Goal: Information Seeking & Learning: Learn about a topic

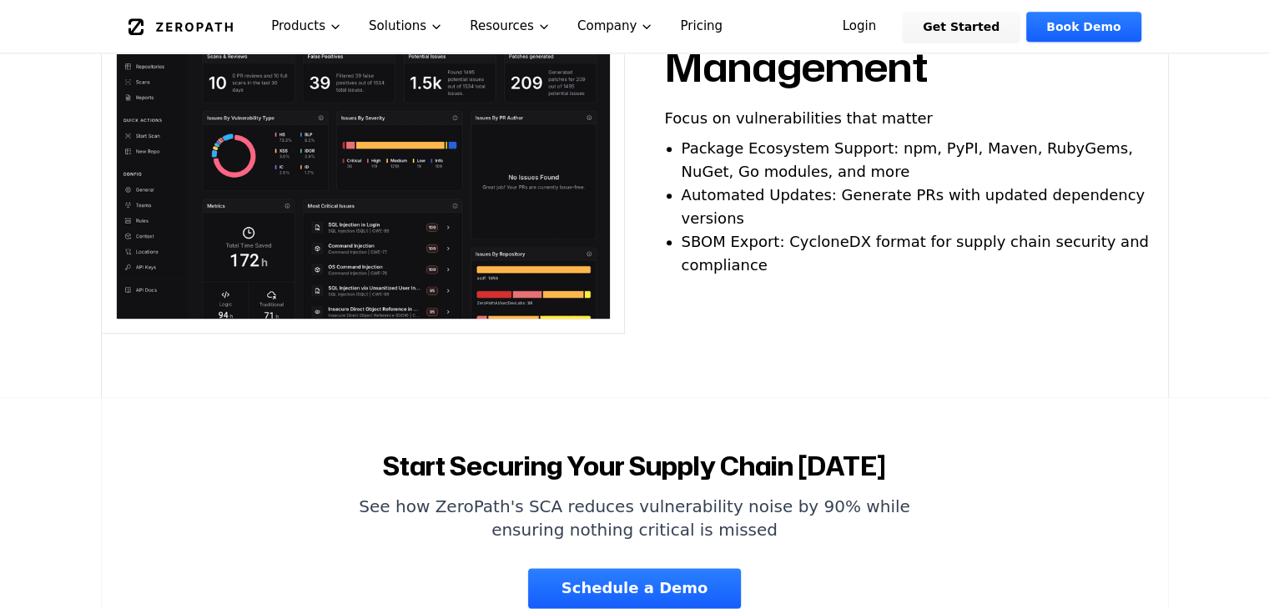
scroll to position [1752, 0]
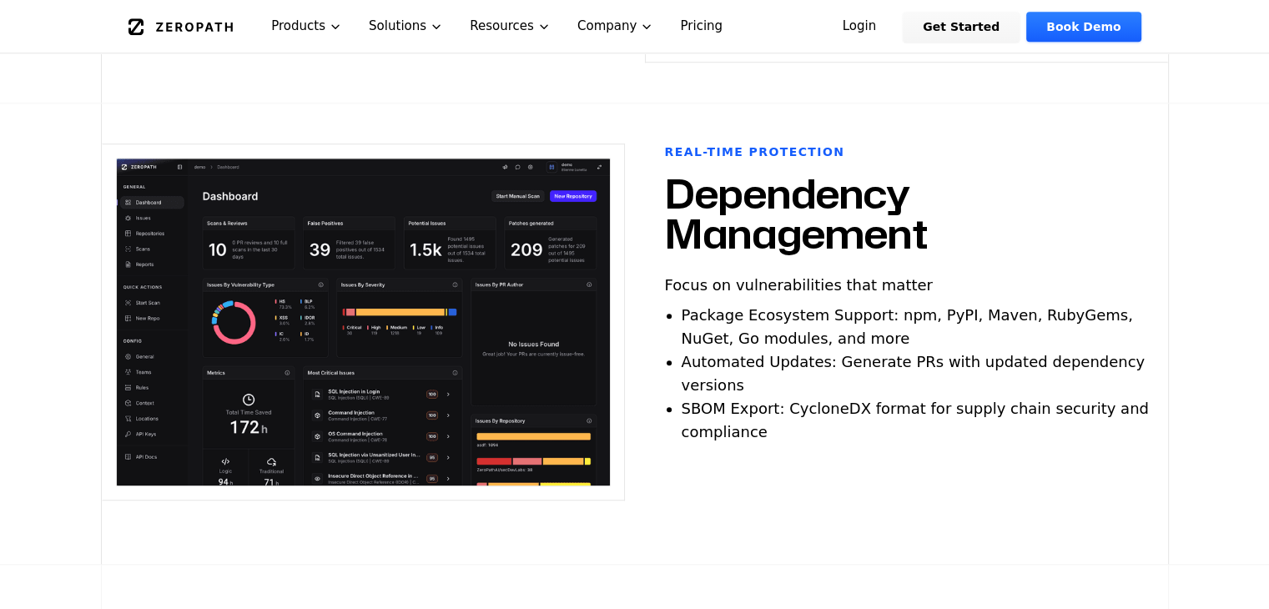
click at [934, 438] on div "Real-time Protection Dependency Management Focus on vulnerabilities that matter…" at bounding box center [906, 333] width 523 height 380
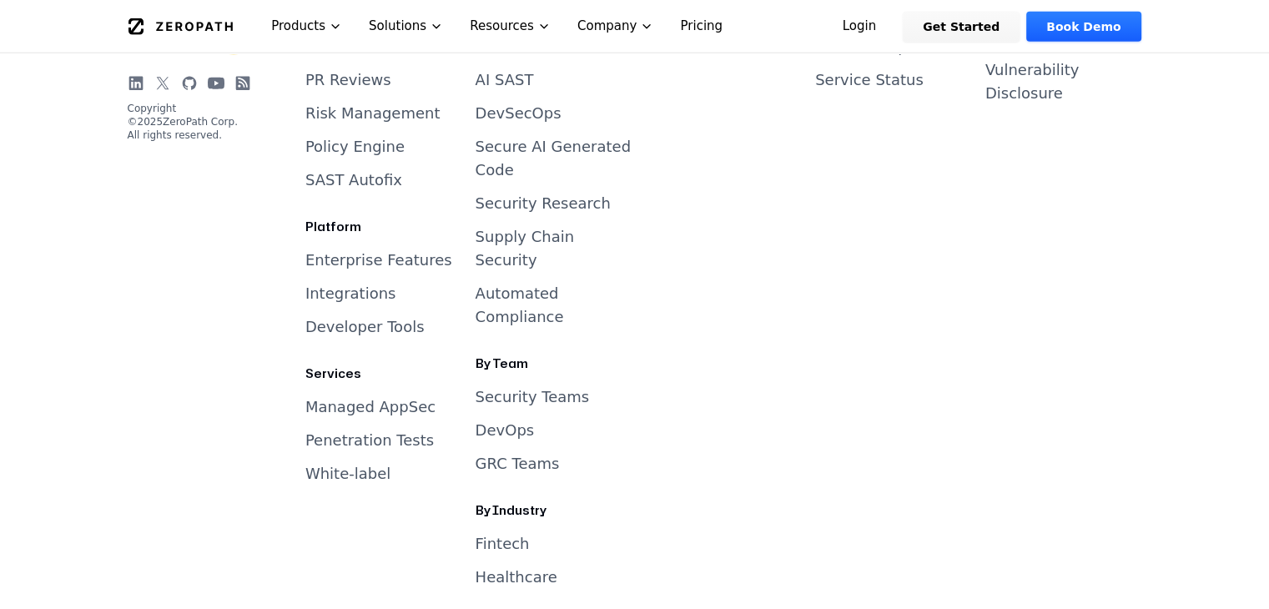
scroll to position [4430, 0]
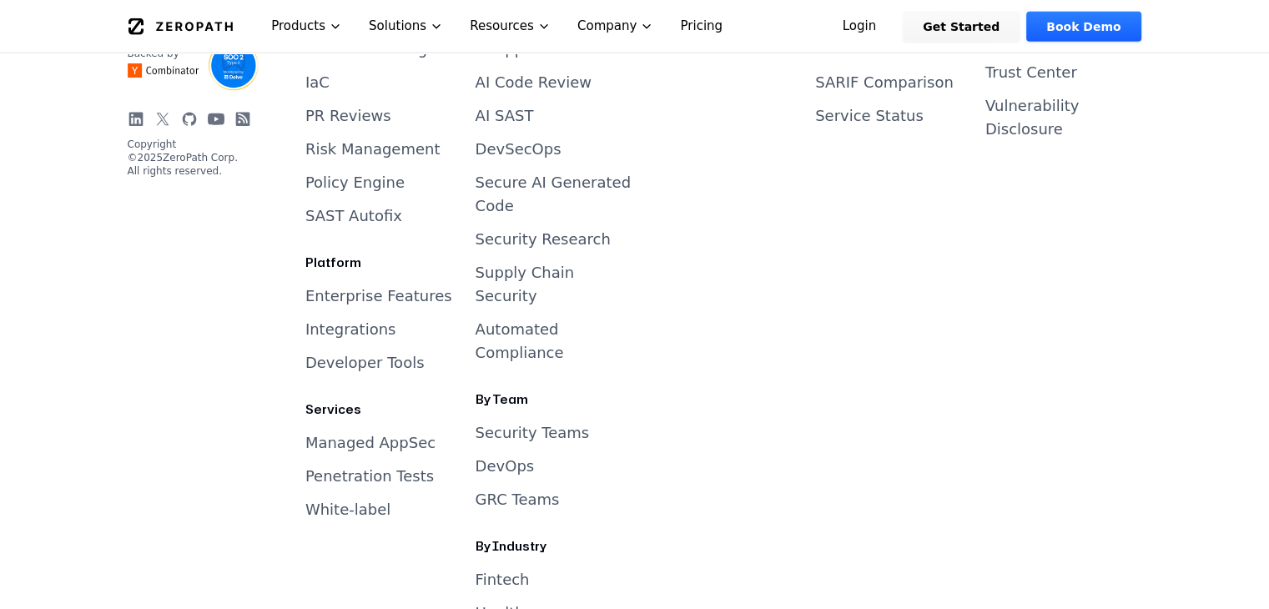
click at [541, 424] on link "Security Teams" at bounding box center [533, 433] width 114 height 18
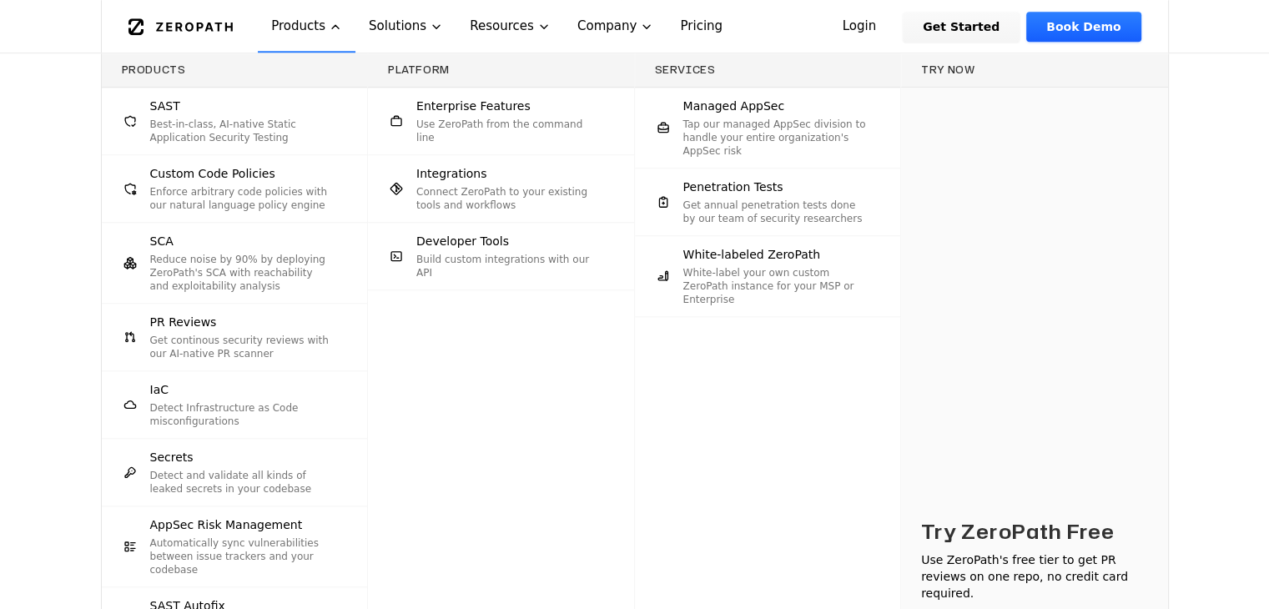
scroll to position [1585, 0]
click at [0, 107] on div "Products SAST Best-in-class, AI-native Static Application Security Testing Cust…" at bounding box center [634, 384] width 1269 height 662
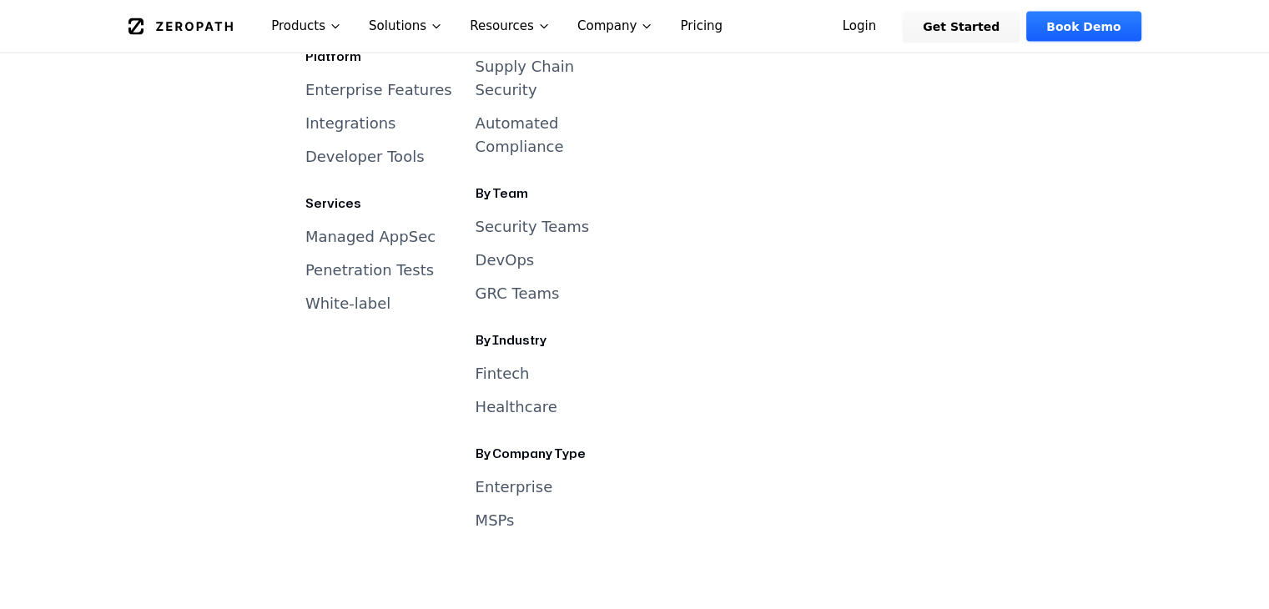
scroll to position [4185, 0]
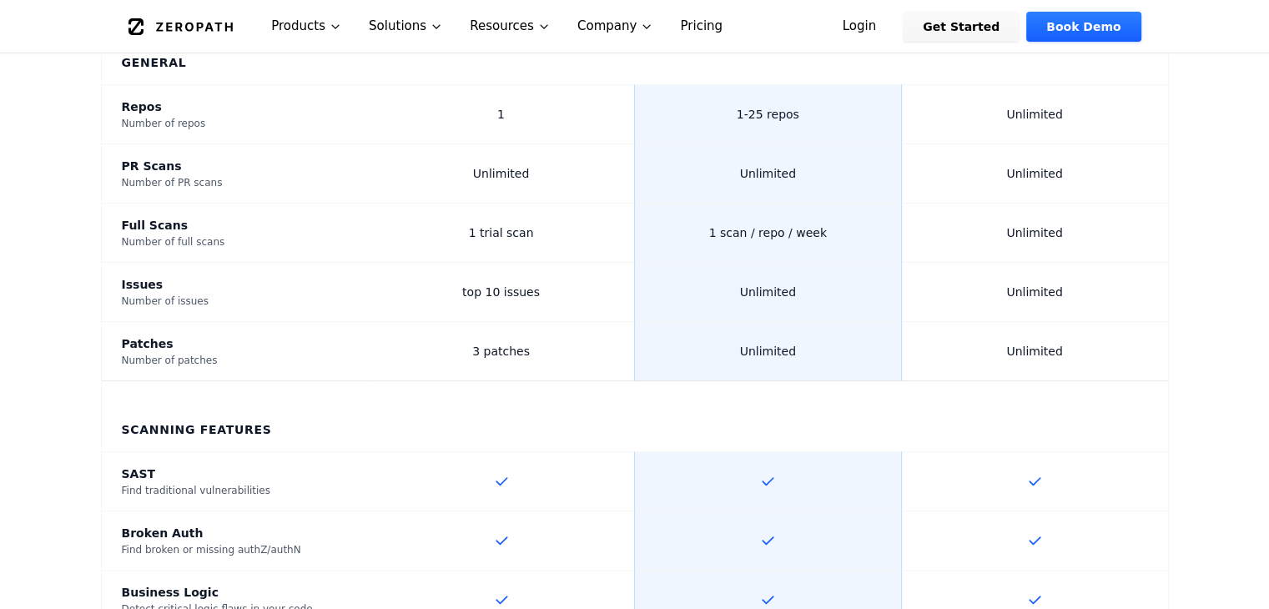
scroll to position [501, 0]
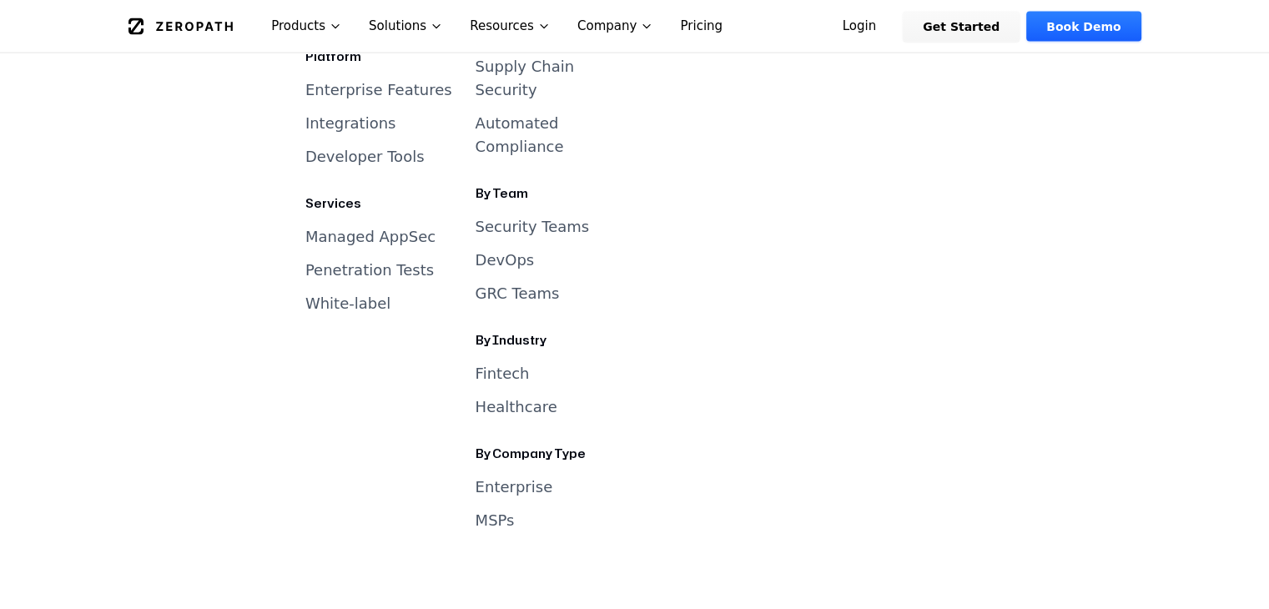
scroll to position [4185, 0]
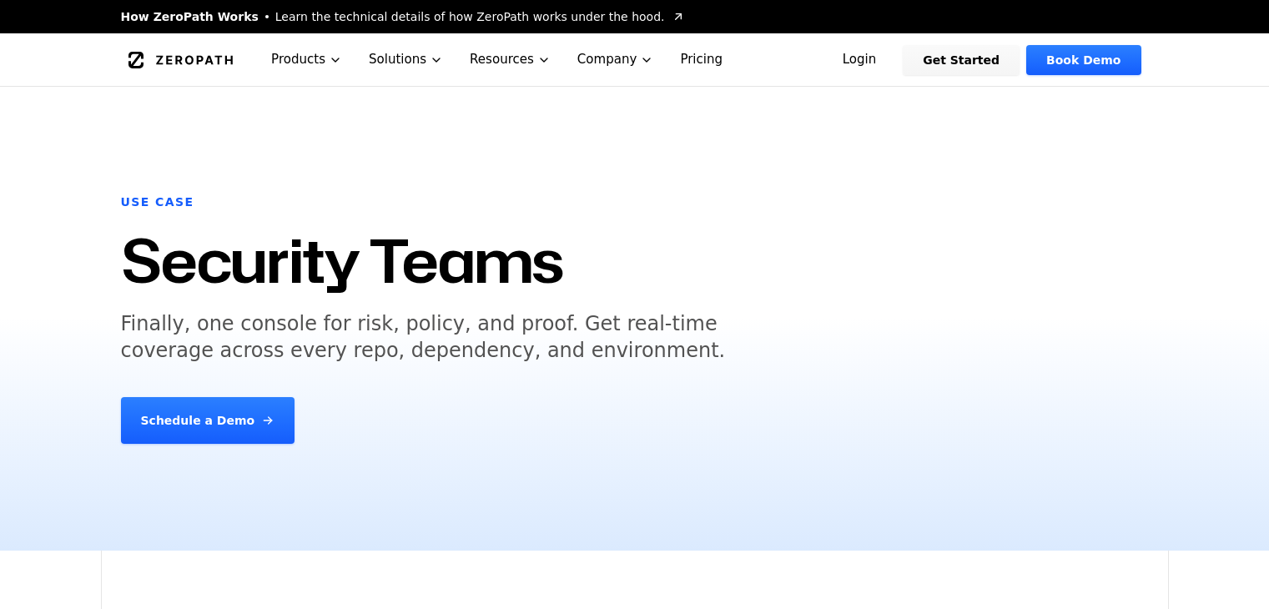
scroll to position [4099, 0]
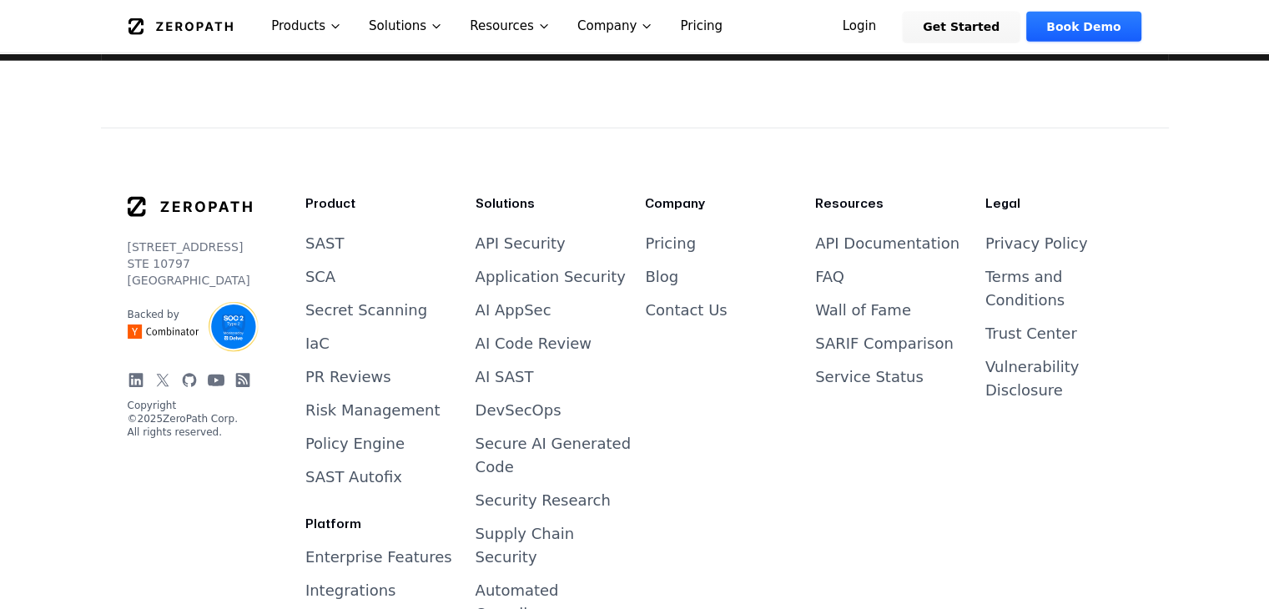
click at [833, 274] on link "FAQ" at bounding box center [829, 277] width 29 height 18
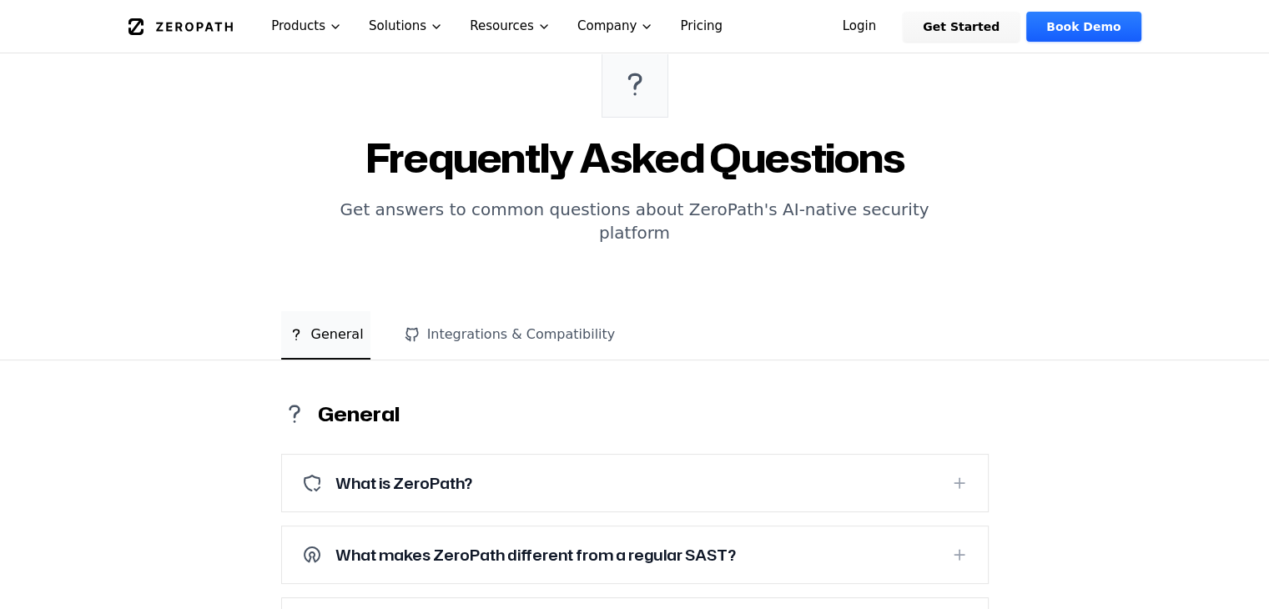
scroll to position [334, 0]
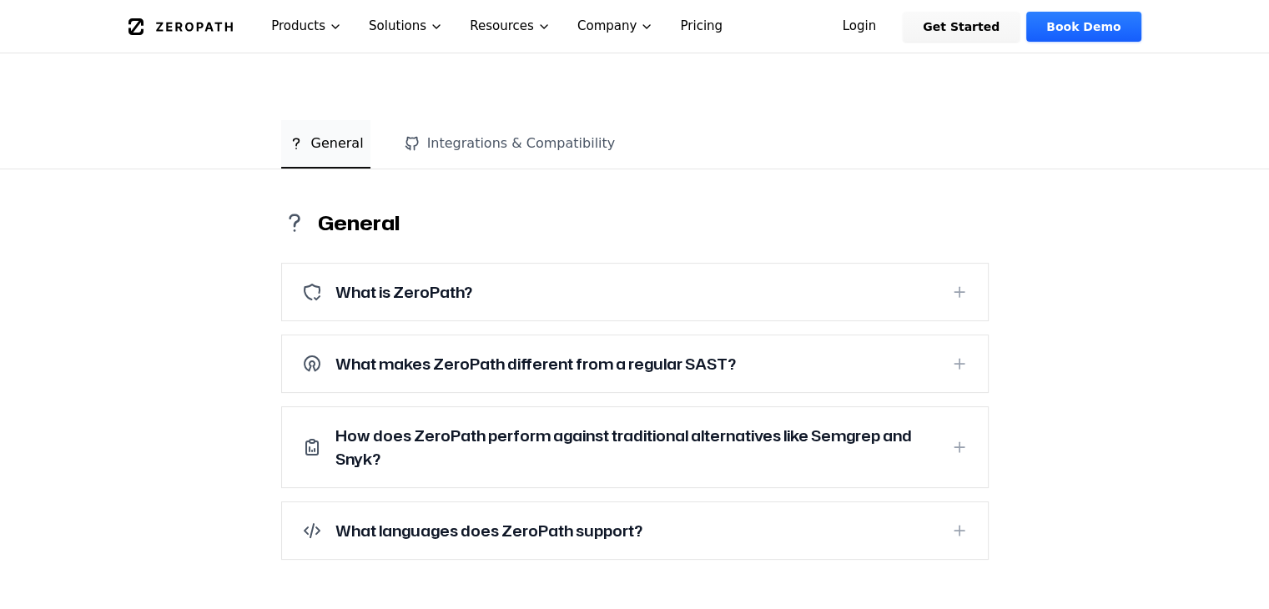
click at [960, 355] on icon at bounding box center [959, 363] width 17 height 17
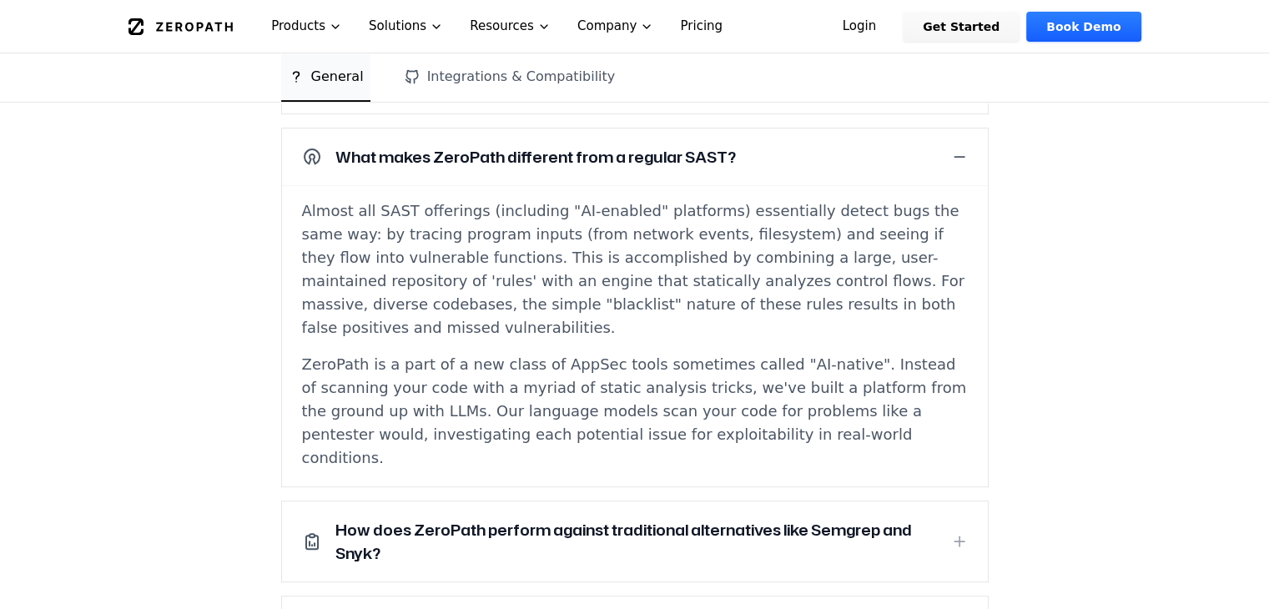
scroll to position [501, 0]
